Goal: Navigation & Orientation: Find specific page/section

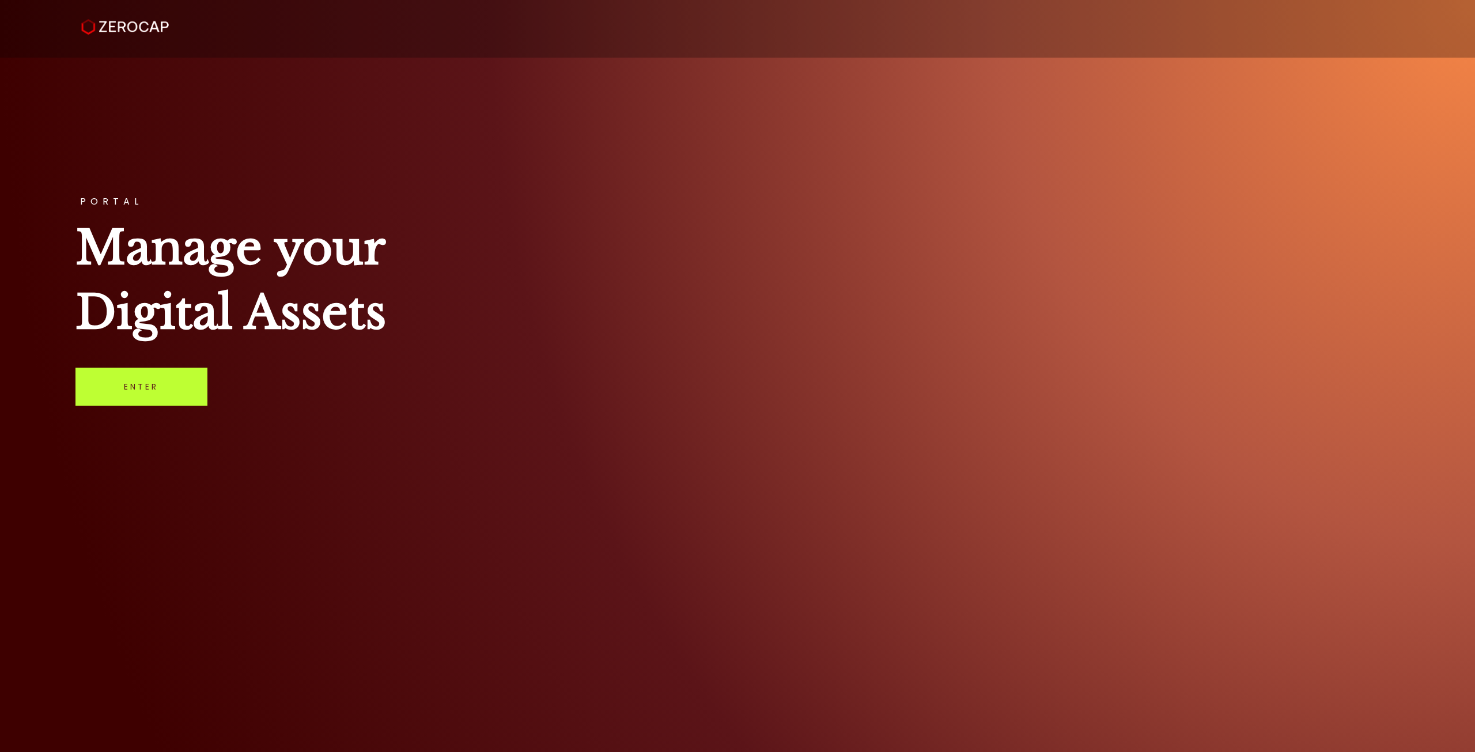
click at [159, 374] on link "Enter" at bounding box center [141, 387] width 132 height 38
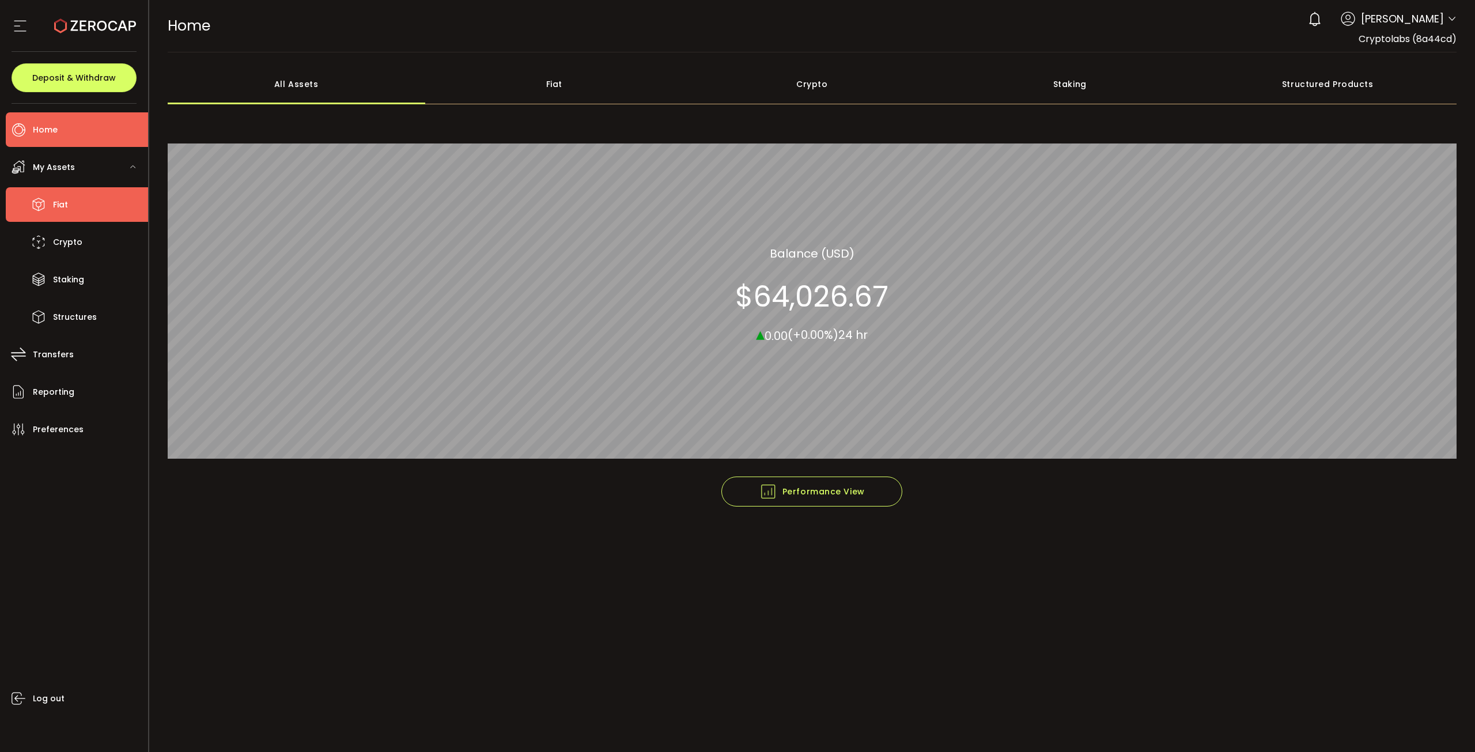
click at [94, 208] on li "Fiat" at bounding box center [77, 204] width 142 height 35
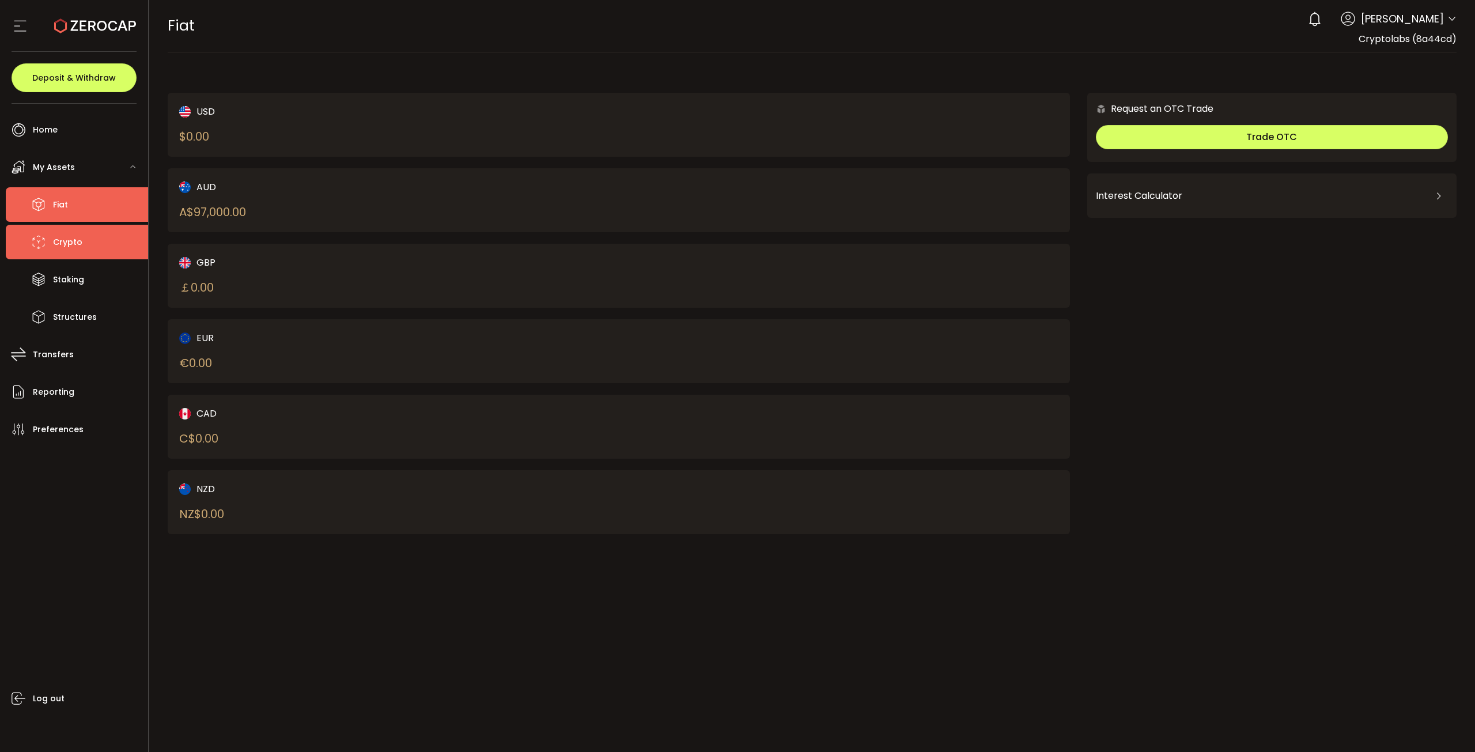
click at [91, 230] on li "Crypto" at bounding box center [77, 242] width 142 height 35
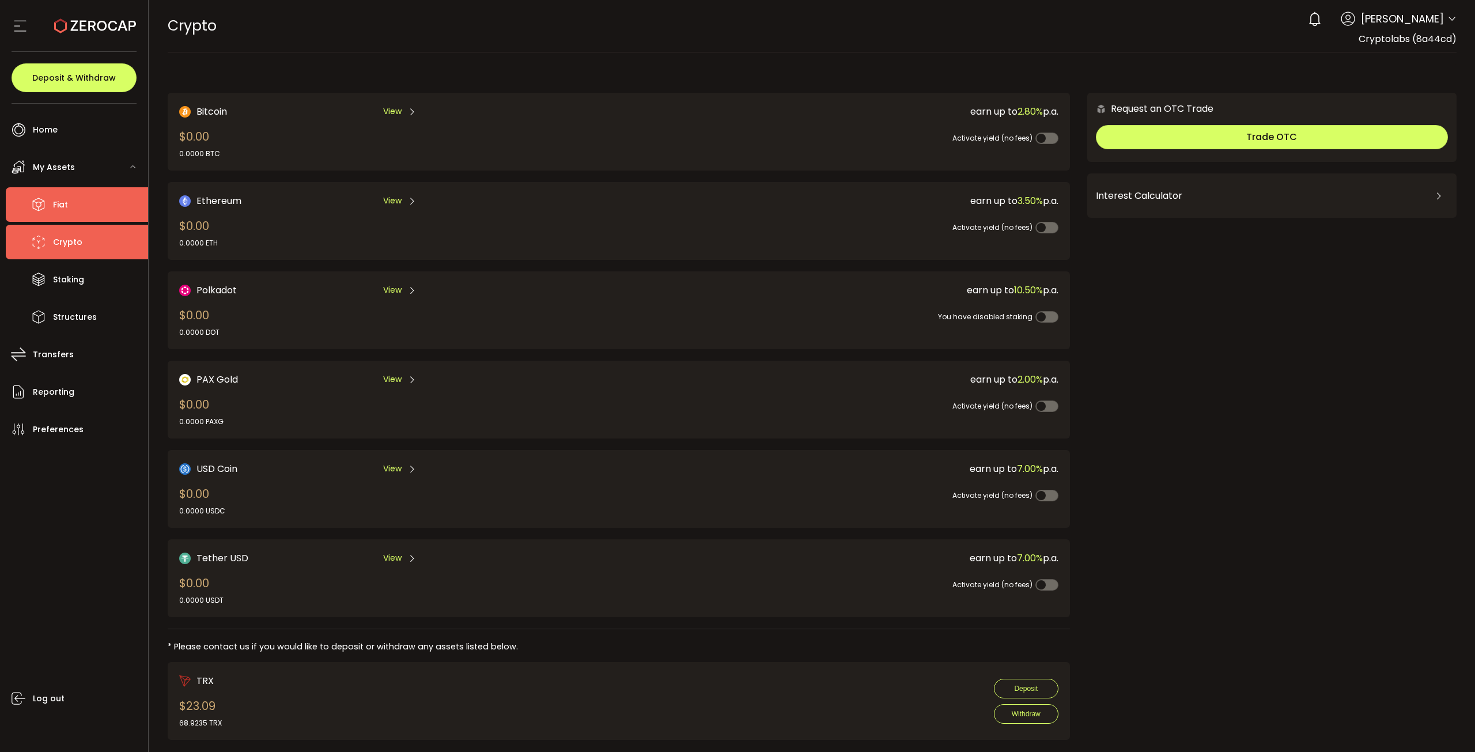
click at [92, 207] on li "Fiat" at bounding box center [77, 204] width 142 height 35
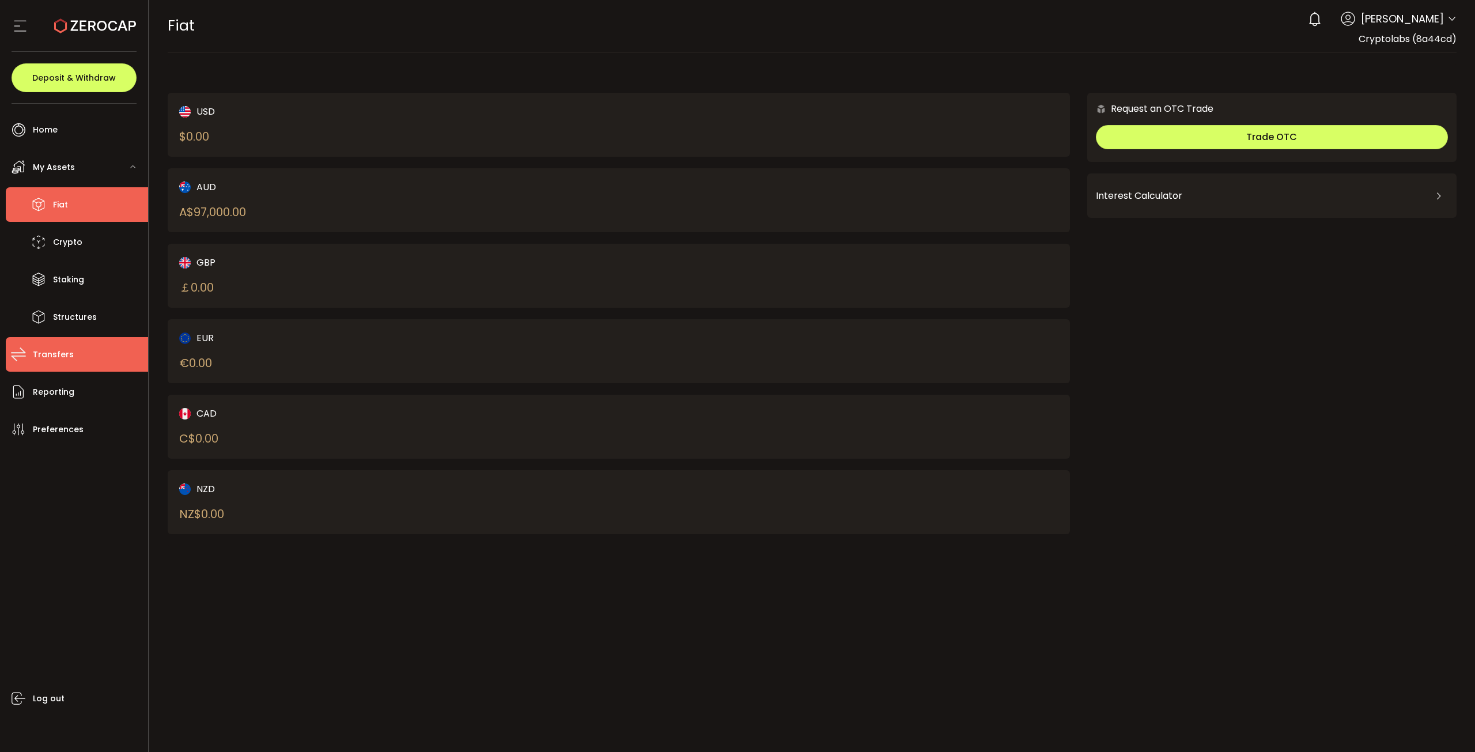
click at [54, 354] on span "Transfers" at bounding box center [53, 354] width 41 height 17
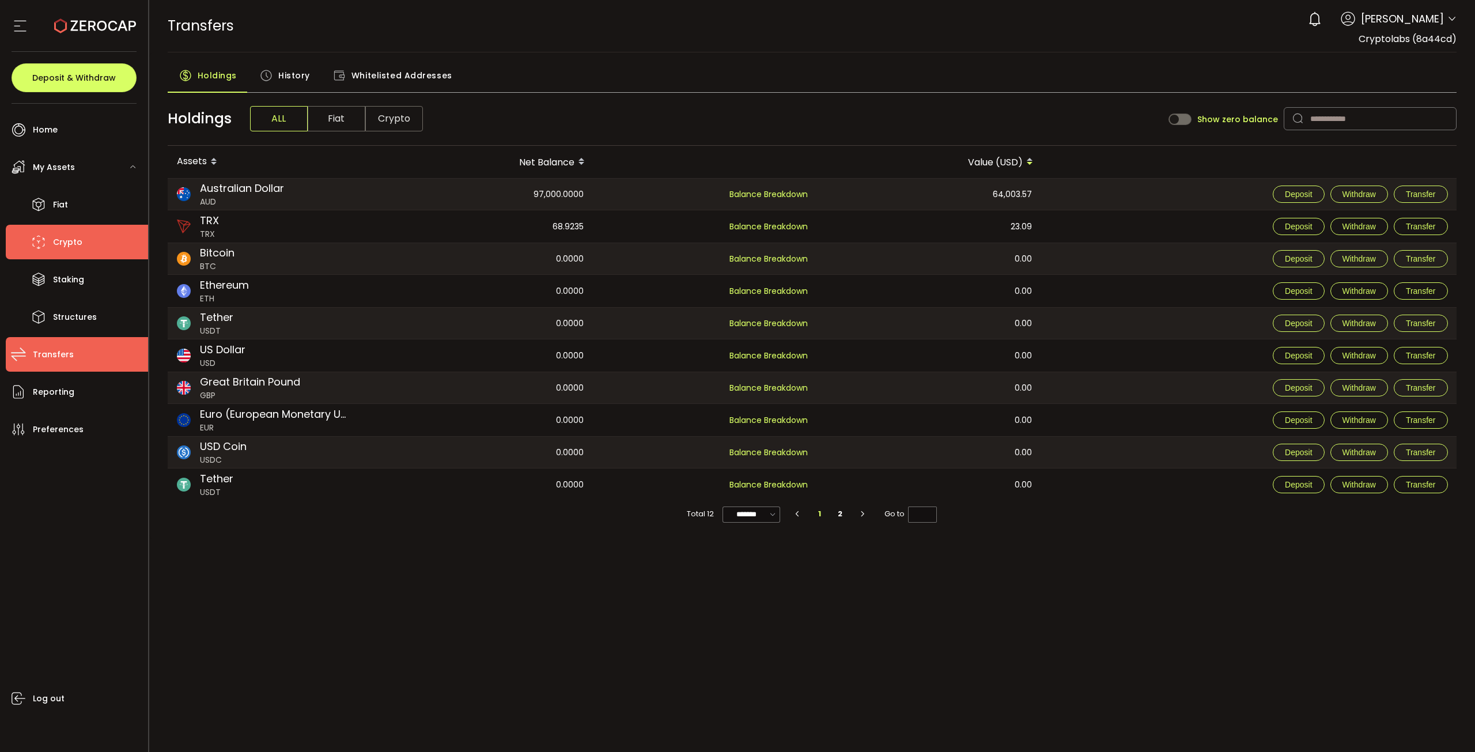
click at [66, 253] on li "Crypto" at bounding box center [77, 242] width 142 height 35
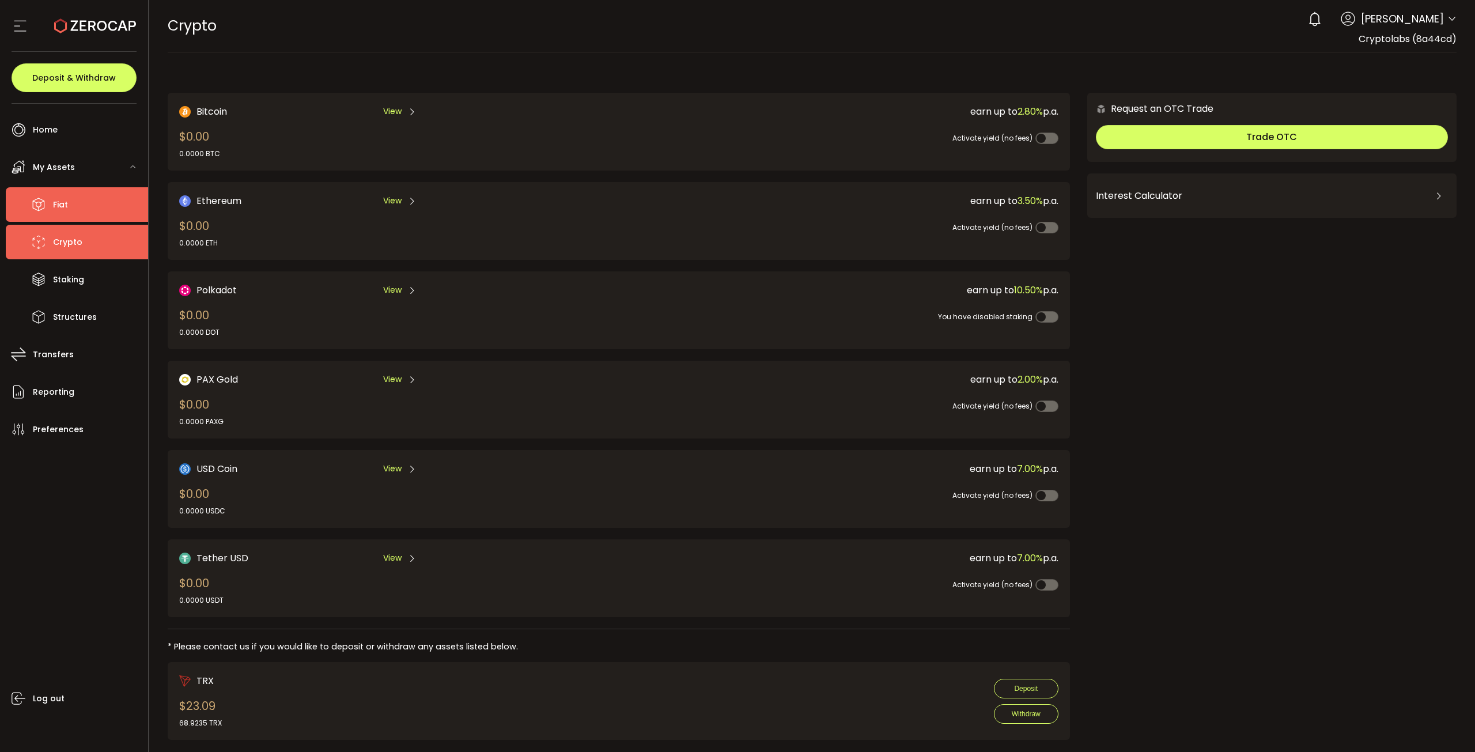
click at [71, 199] on li "Fiat" at bounding box center [77, 204] width 142 height 35
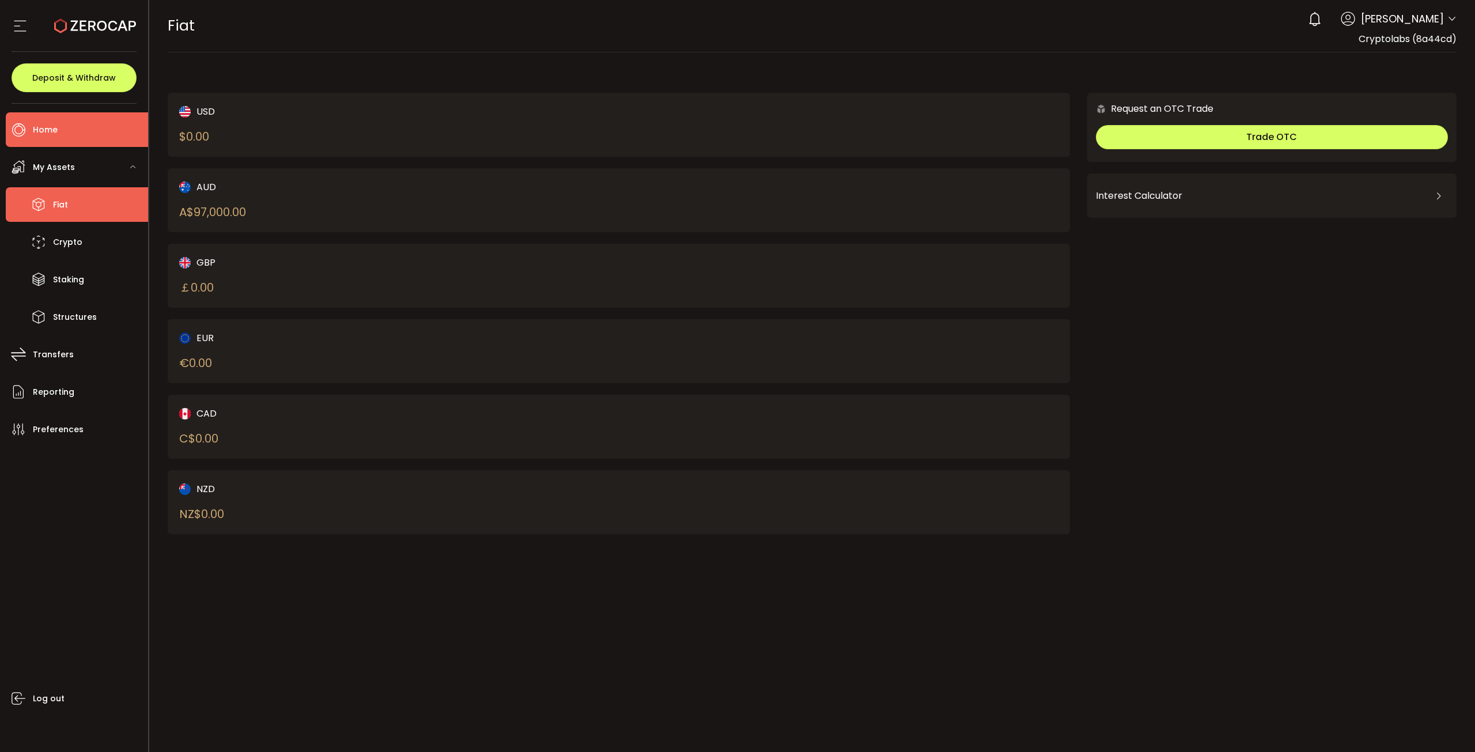
click at [60, 131] on li "Home" at bounding box center [77, 129] width 142 height 35
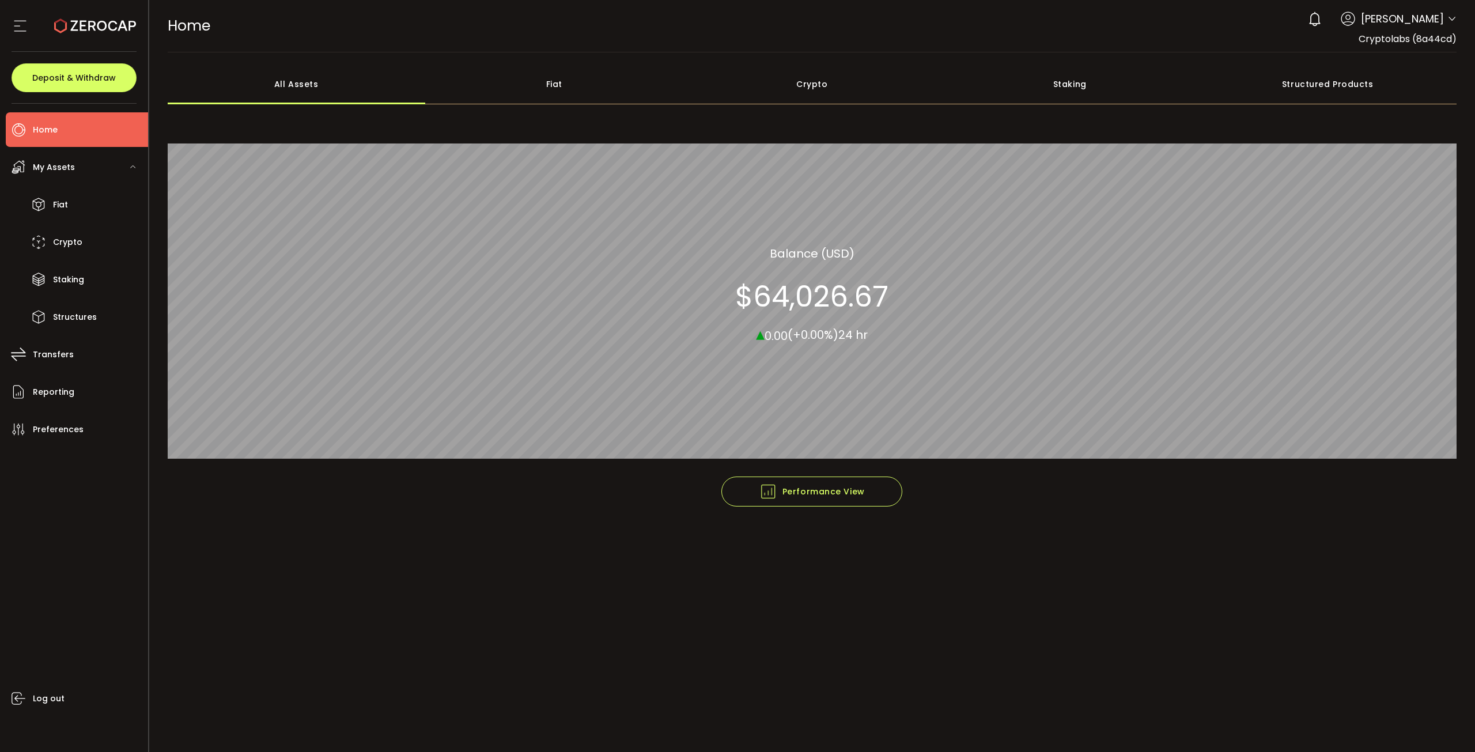
click at [536, 83] on div "Fiat" at bounding box center [554, 84] width 258 height 40
click at [815, 81] on div "Crypto" at bounding box center [812, 84] width 258 height 40
click at [994, 83] on div "Staking" at bounding box center [1070, 84] width 258 height 40
click at [1293, 82] on div "Structured Products" at bounding box center [1328, 84] width 258 height 40
click at [1082, 86] on div "Staking" at bounding box center [1070, 84] width 258 height 40
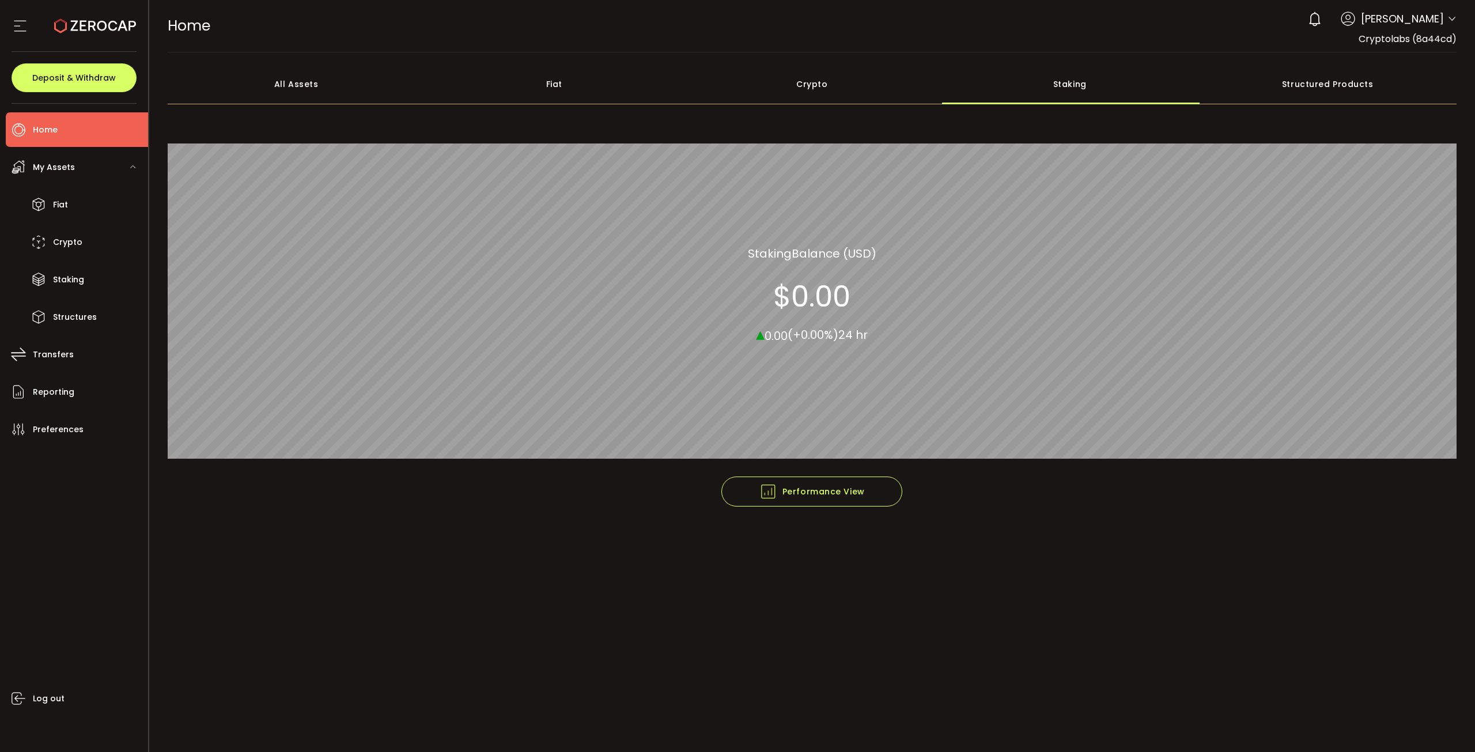
click at [782, 88] on div "Crypto" at bounding box center [812, 84] width 258 height 40
click at [573, 93] on div "Fiat" at bounding box center [554, 84] width 258 height 40
click at [257, 97] on div "All Assets" at bounding box center [297, 84] width 258 height 40
click at [69, 140] on li "Home" at bounding box center [77, 129] width 142 height 35
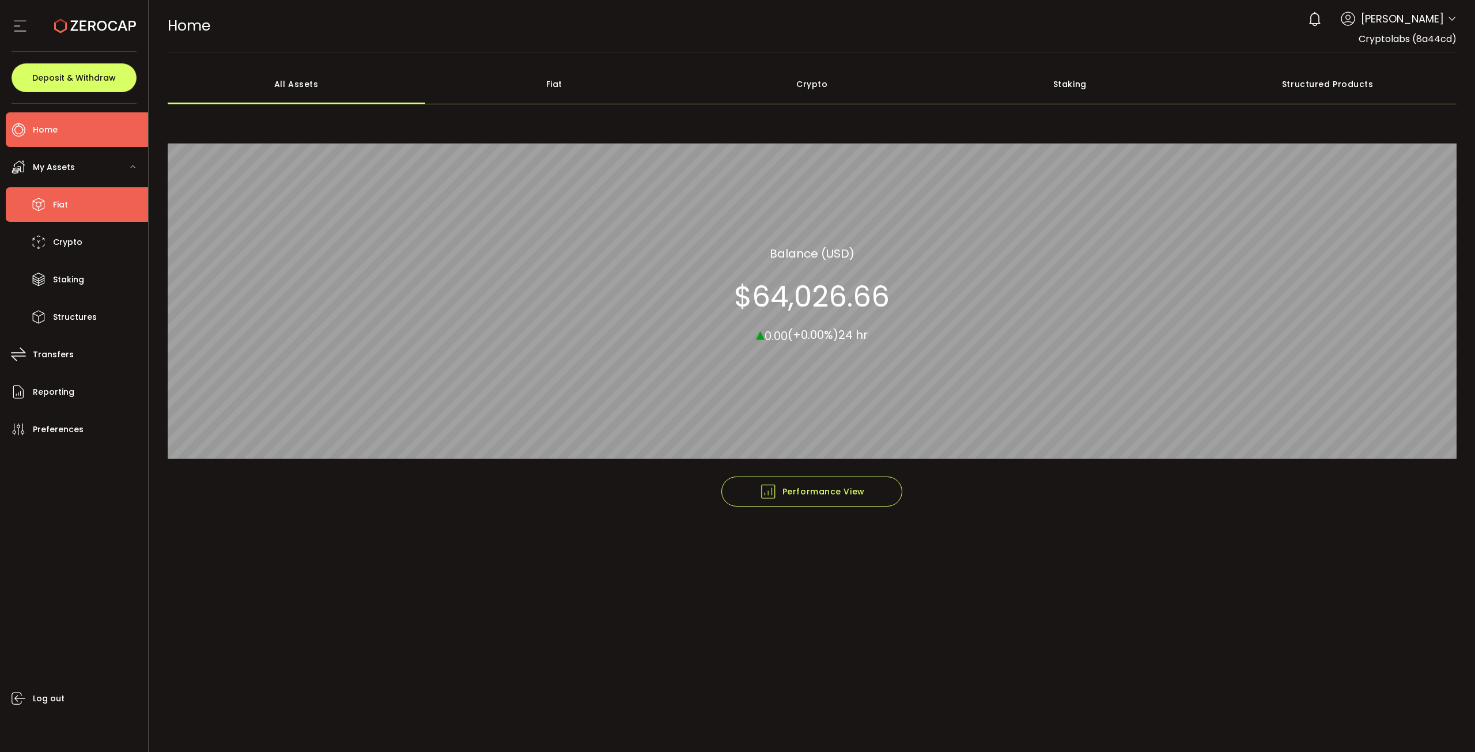
click at [82, 218] on li "Fiat" at bounding box center [77, 204] width 142 height 35
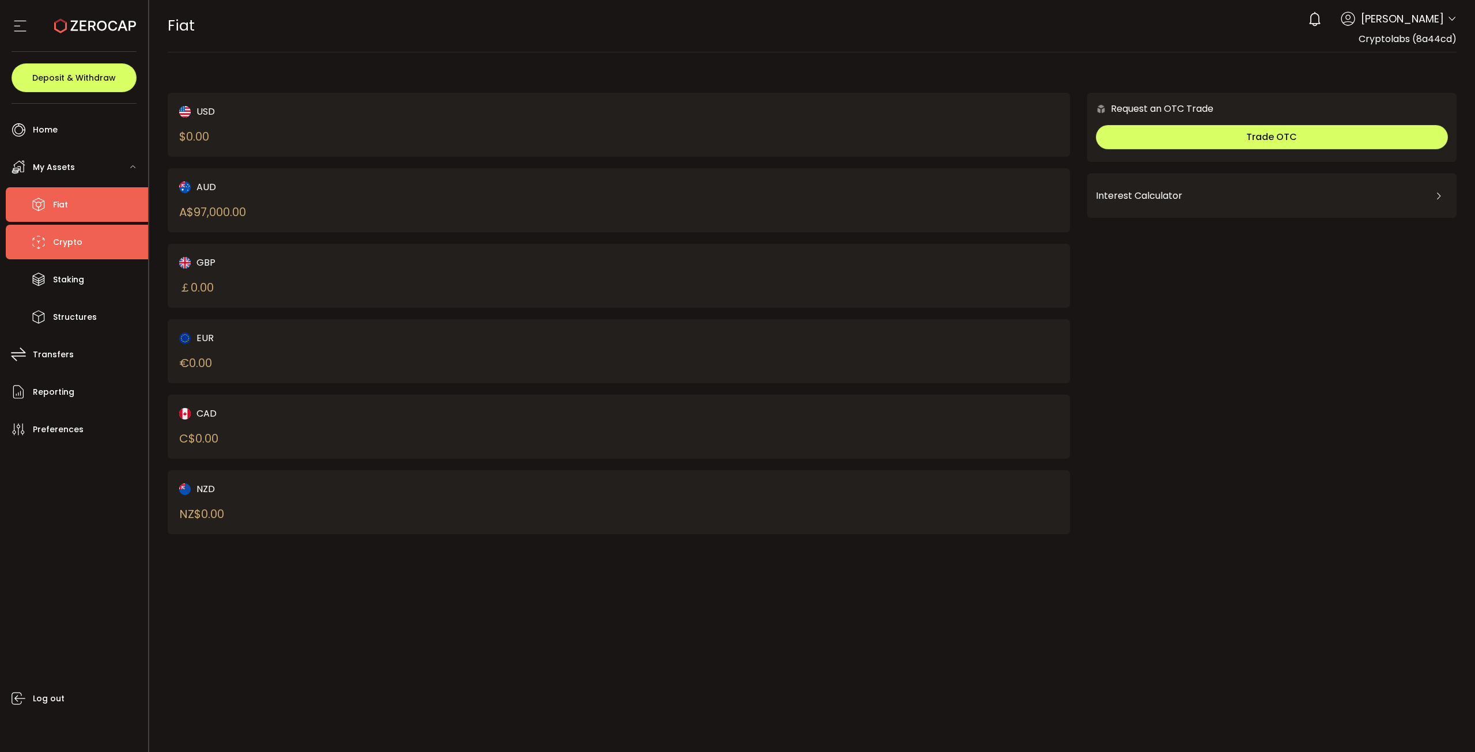
click at [77, 229] on li "Crypto" at bounding box center [77, 242] width 142 height 35
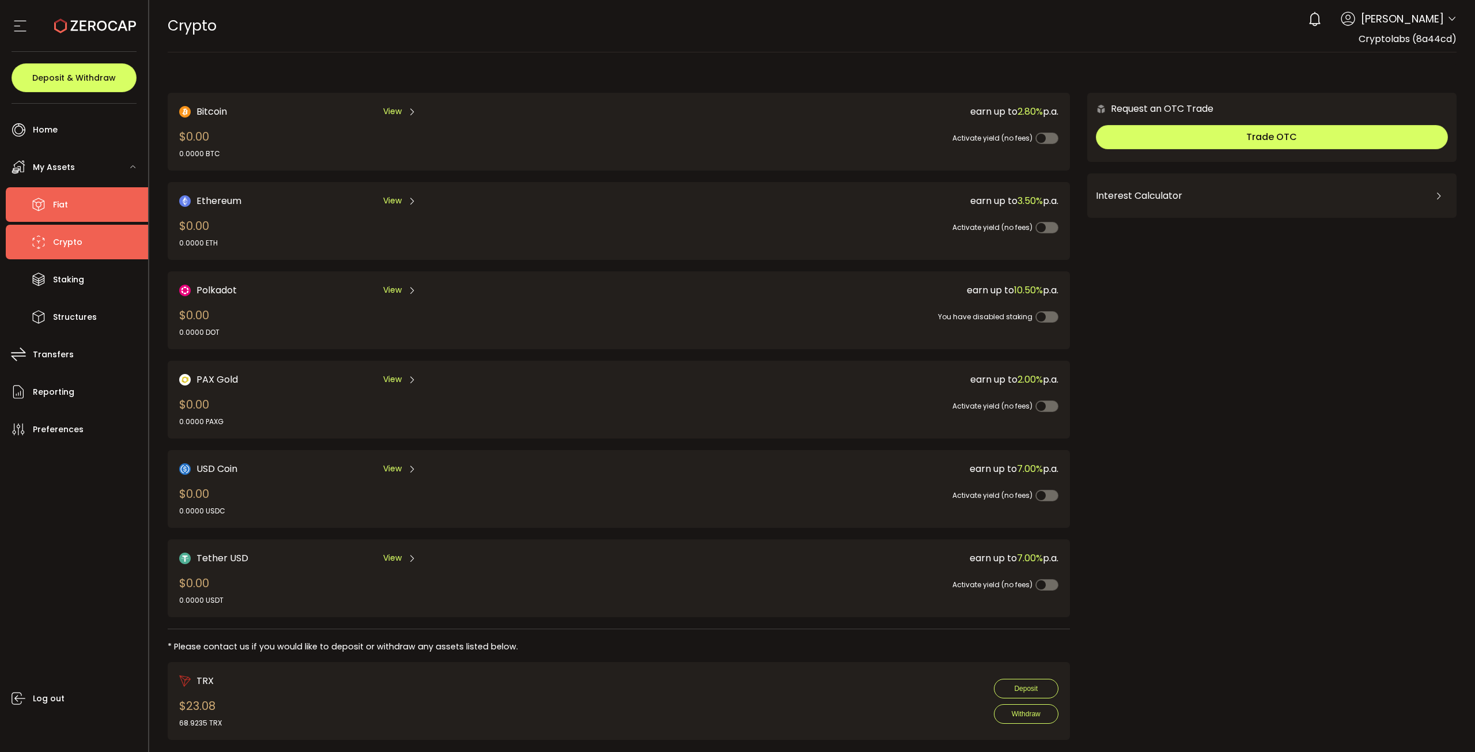
click at [78, 203] on li "Fiat" at bounding box center [77, 204] width 142 height 35
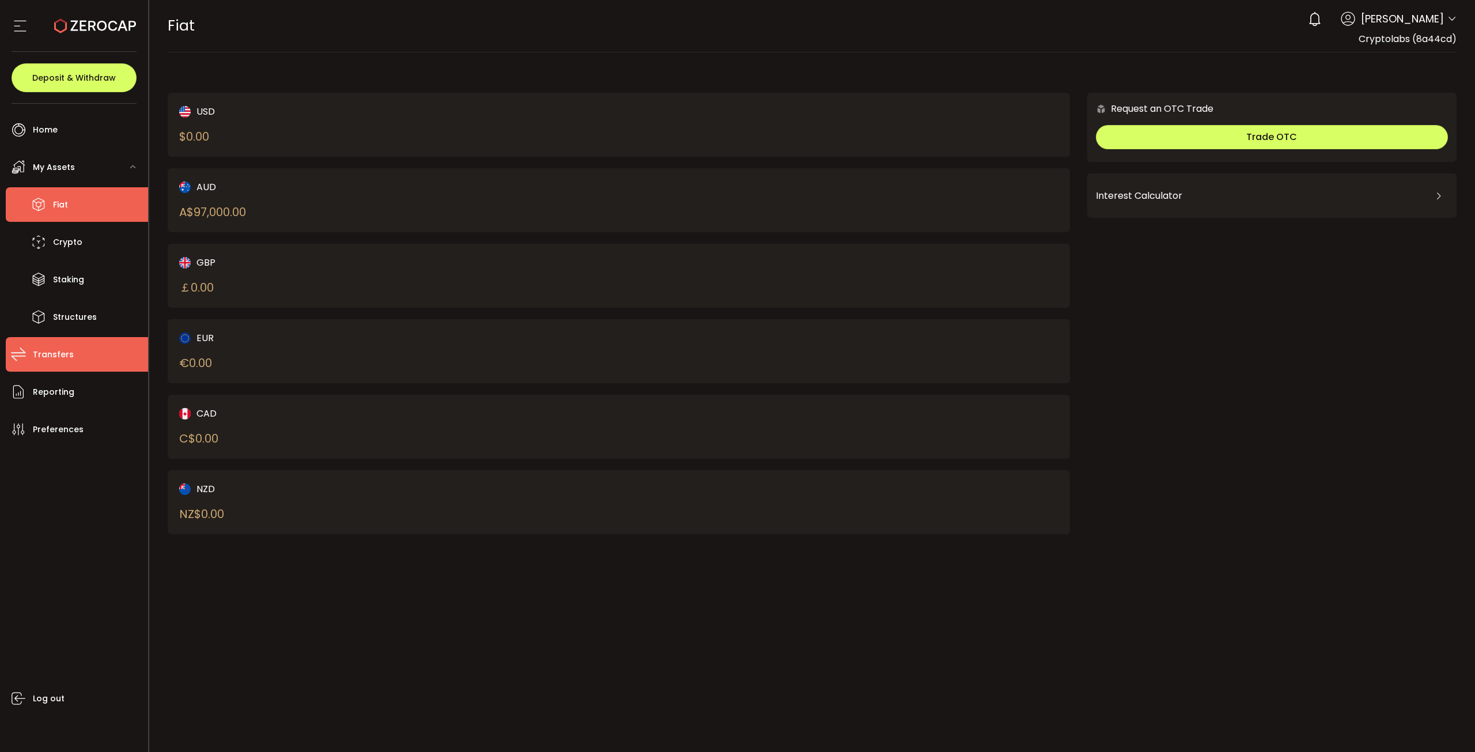
click at [74, 361] on li "Transfers" at bounding box center [77, 354] width 142 height 35
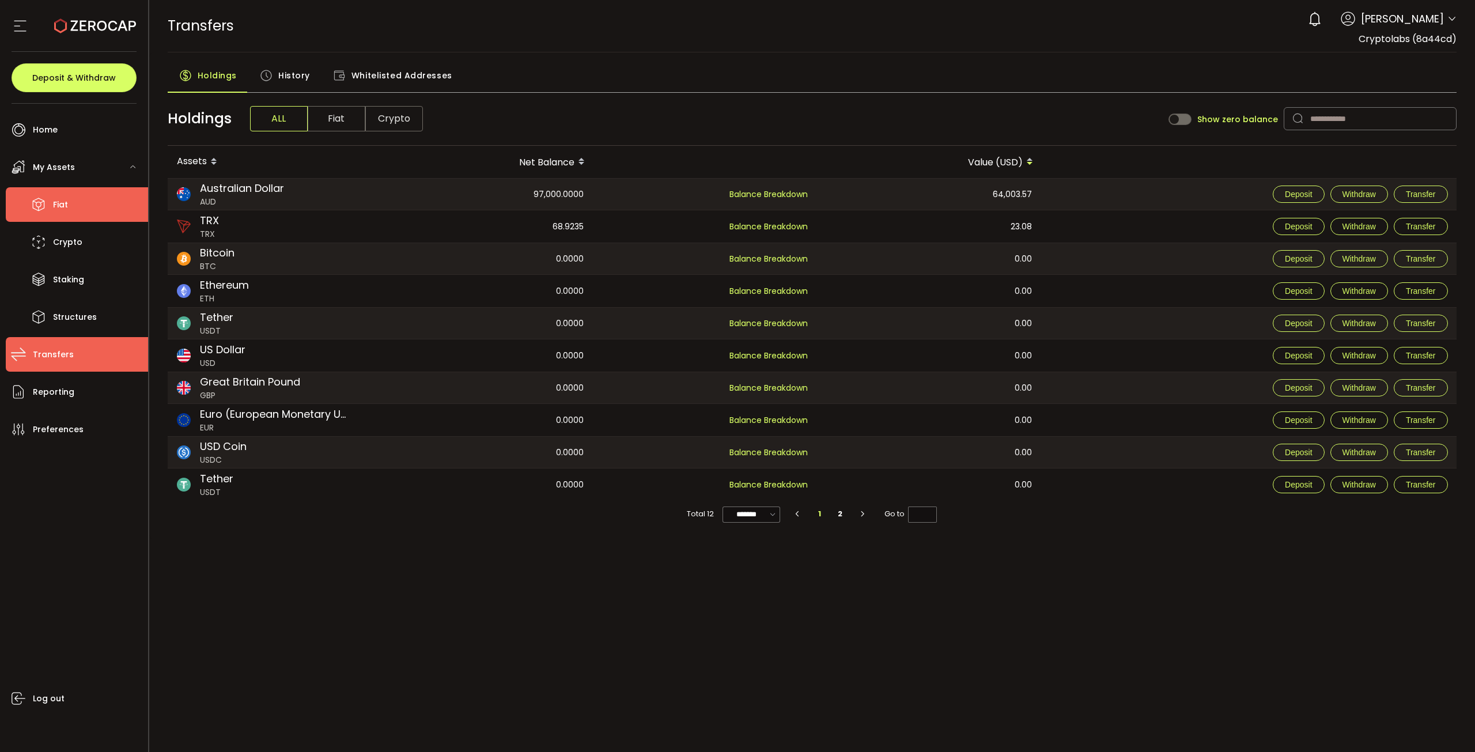
click at [60, 206] on span "Fiat" at bounding box center [60, 204] width 15 height 17
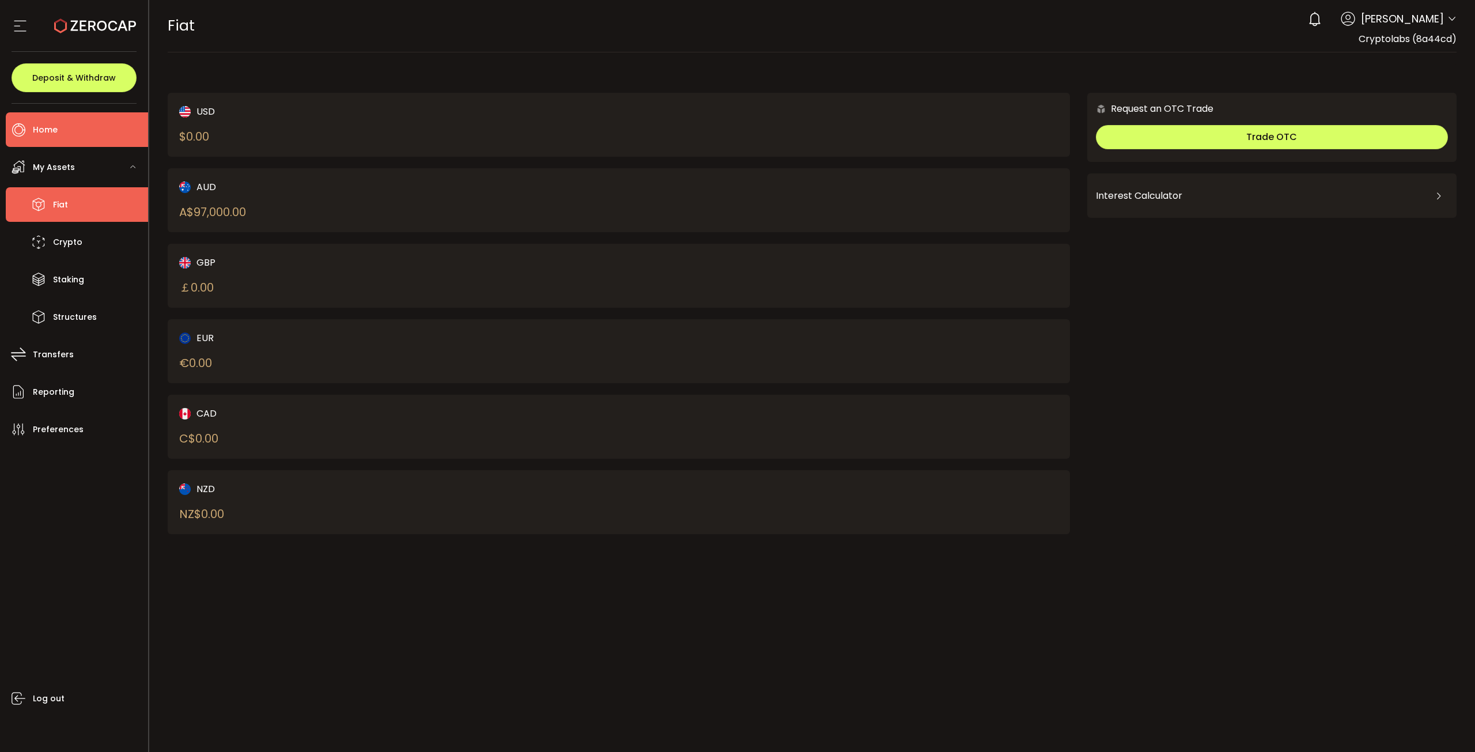
click at [10, 134] on icon at bounding box center [18, 129] width 17 height 17
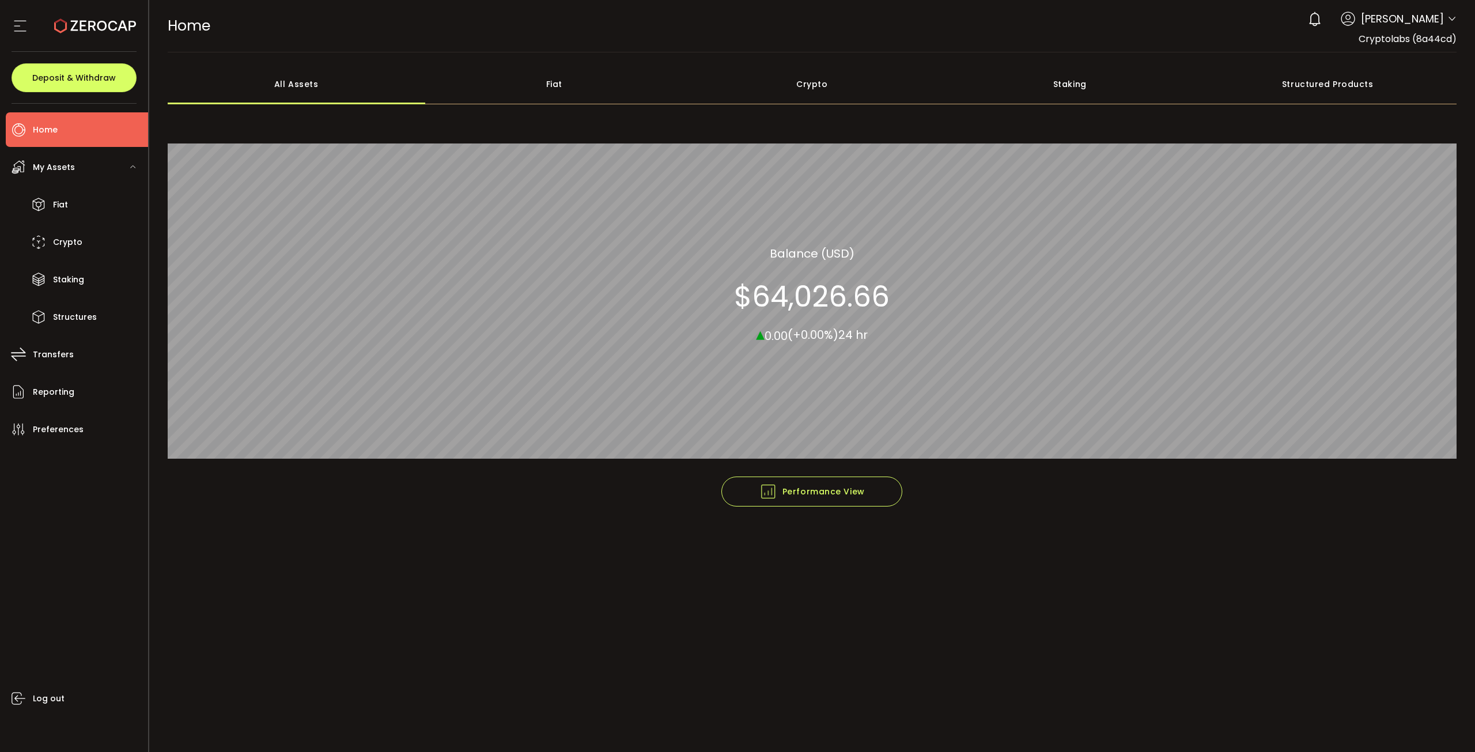
click at [812, 294] on section "$64,026.66" at bounding box center [812, 296] width 156 height 35
click at [61, 209] on span "Fiat" at bounding box center [60, 204] width 15 height 17
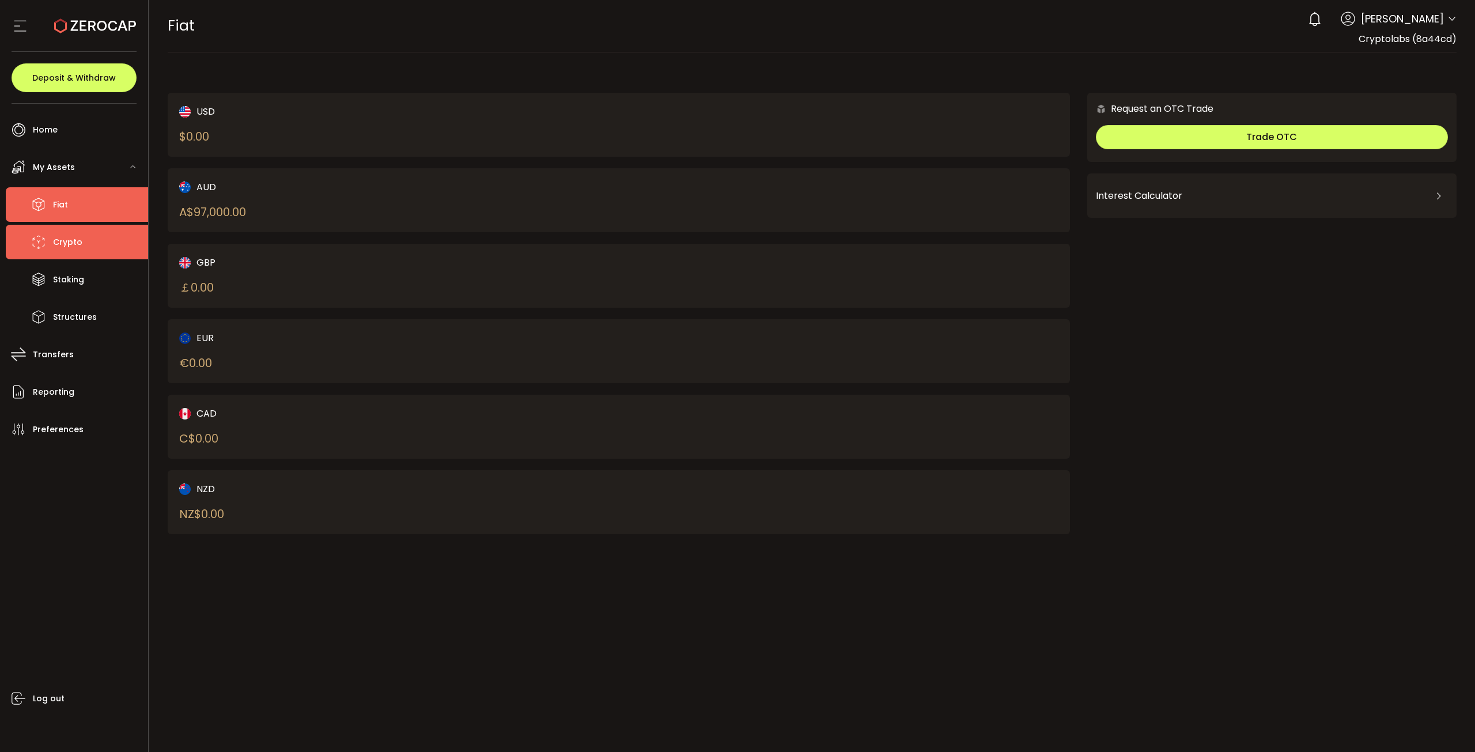
click at [62, 242] on span "Crypto" at bounding box center [67, 242] width 29 height 17
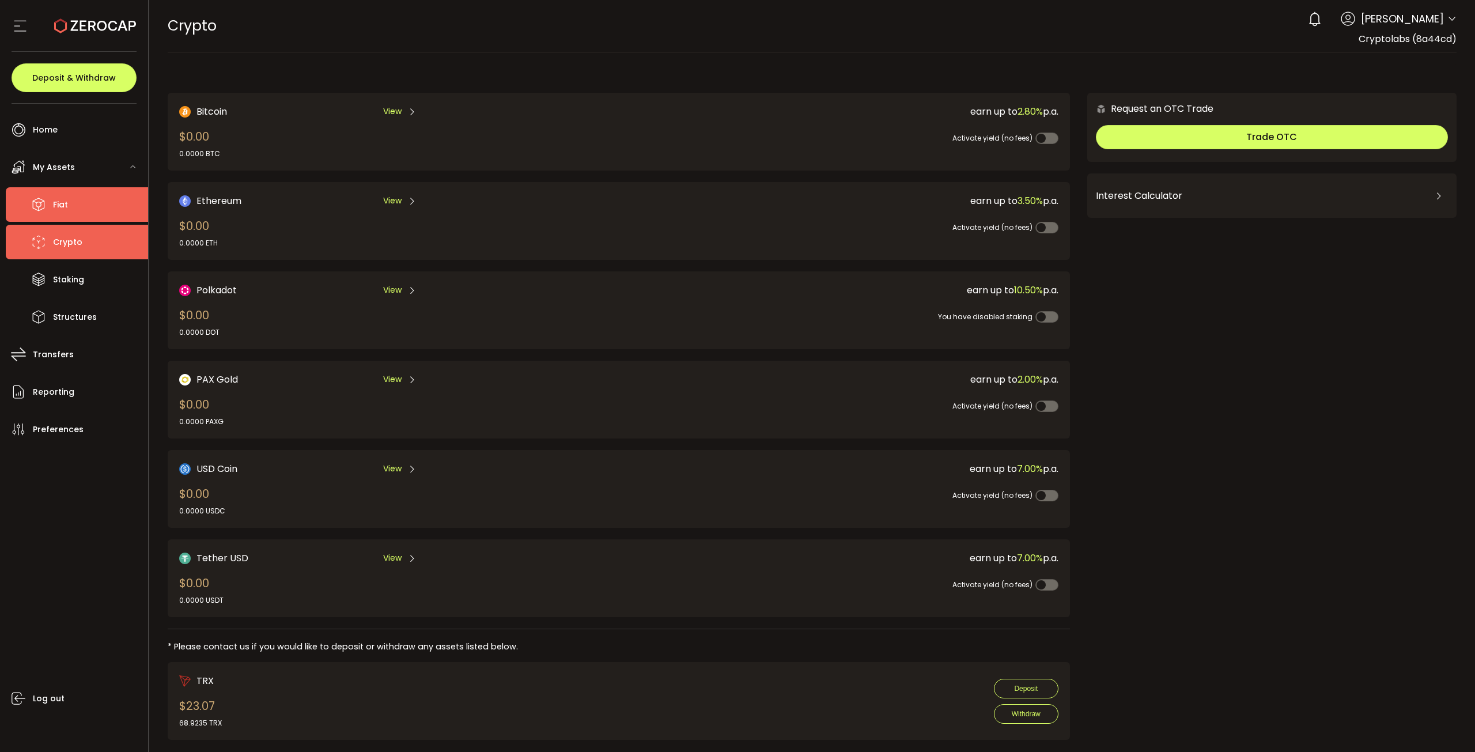
click at [103, 200] on li "Fiat" at bounding box center [77, 204] width 142 height 35
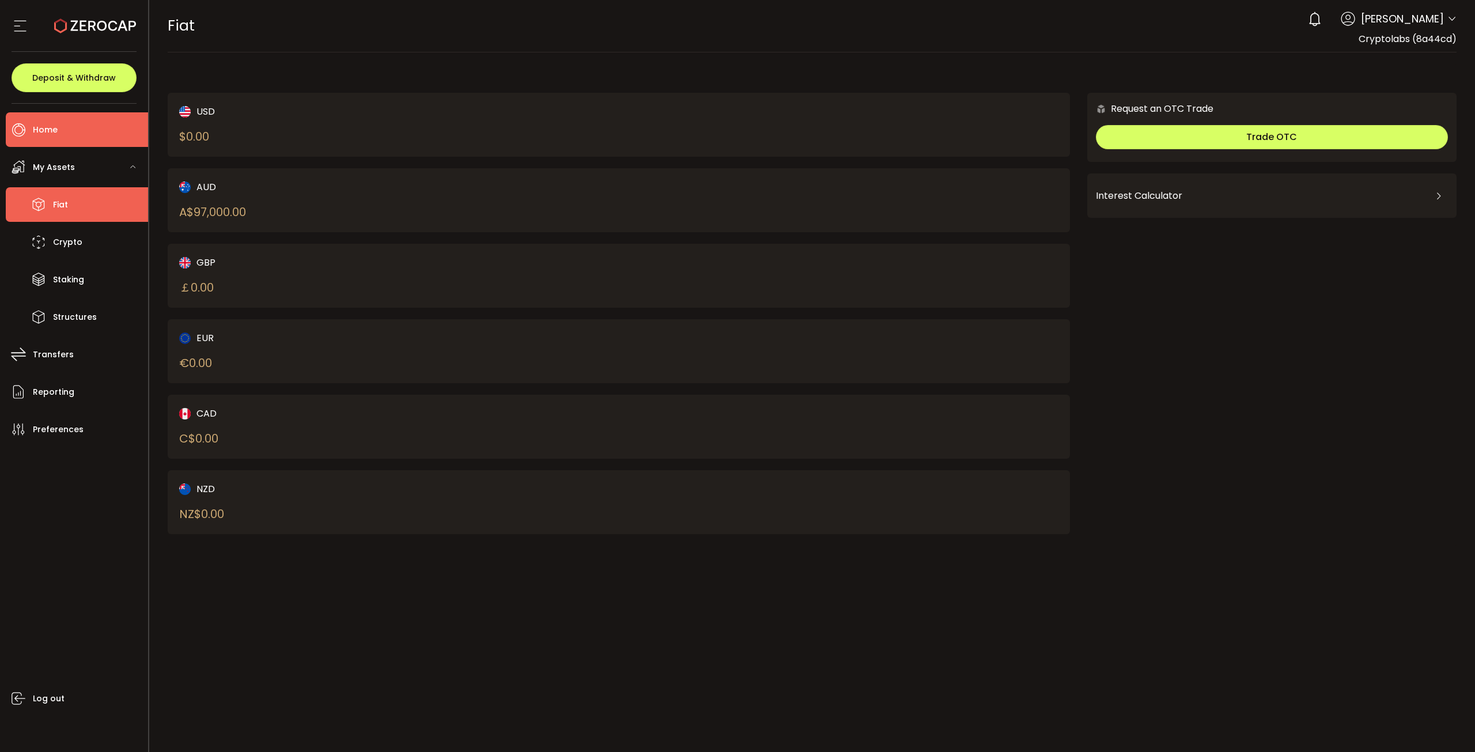
click at [71, 132] on li "Home" at bounding box center [77, 129] width 142 height 35
